Goal: Obtain resource: Download file/media

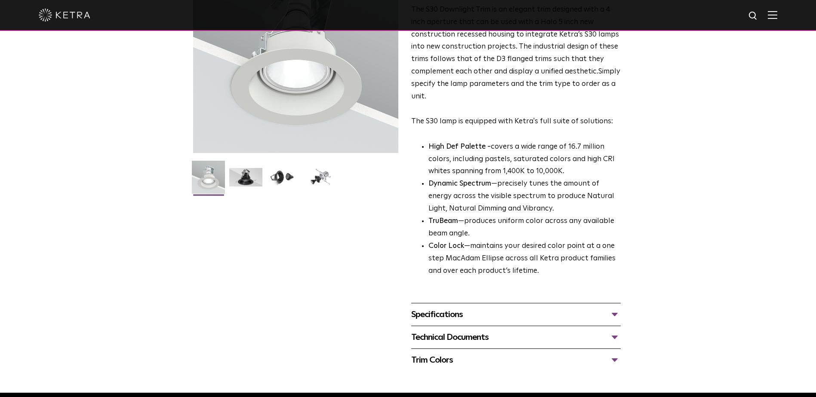
scroll to position [129, 0]
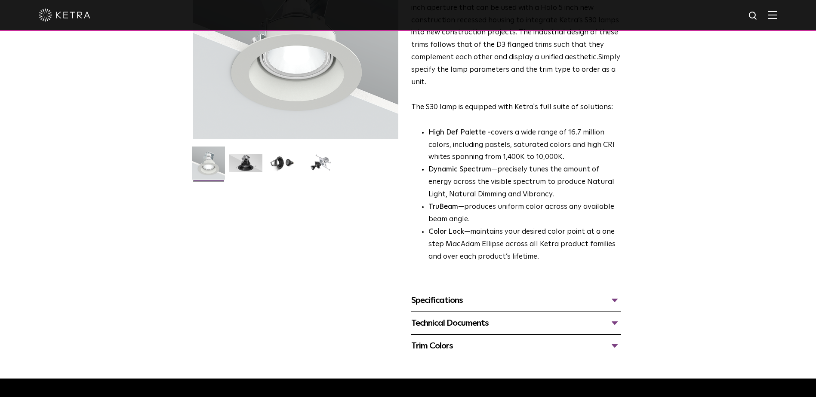
click at [463, 304] on div "Specifications" at bounding box center [515, 301] width 209 height 14
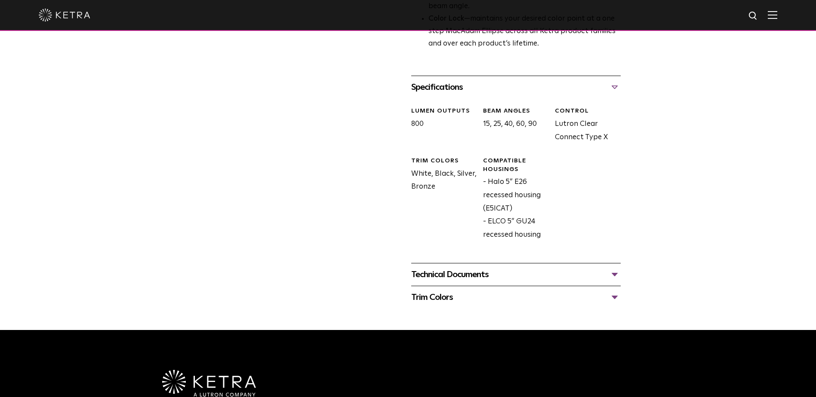
scroll to position [344, 0]
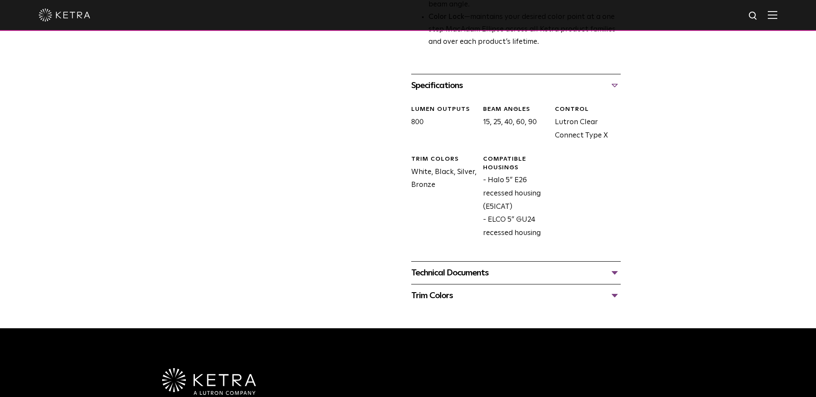
click at [444, 277] on div "Technical Documents" at bounding box center [515, 273] width 209 height 14
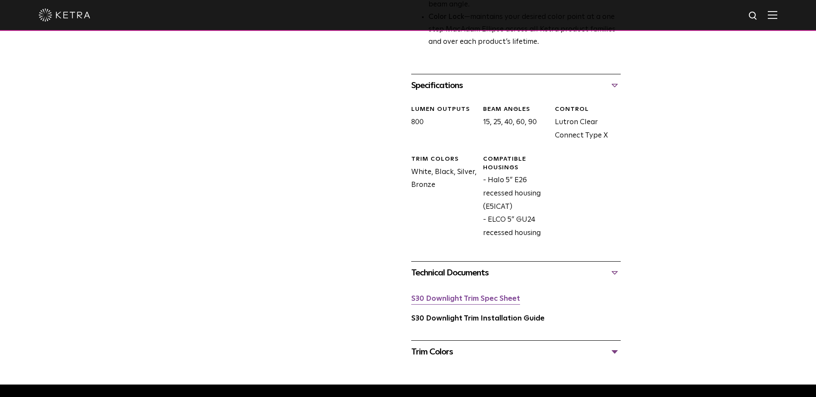
click at [449, 299] on link "S30 Downlight Trim Spec Sheet" at bounding box center [465, 298] width 109 height 7
